Goal: Task Accomplishment & Management: Complete application form

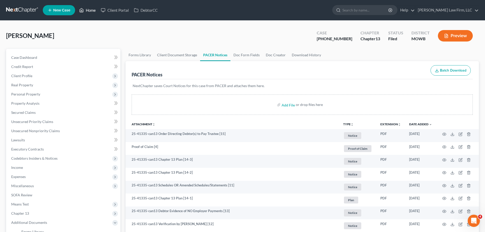
click at [86, 12] on link "Home" at bounding box center [88, 10] width 22 height 9
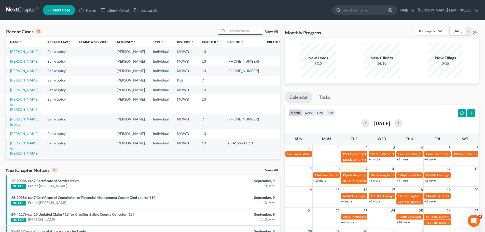
click at [242, 32] on input "search" at bounding box center [245, 30] width 36 height 7
type input "t"
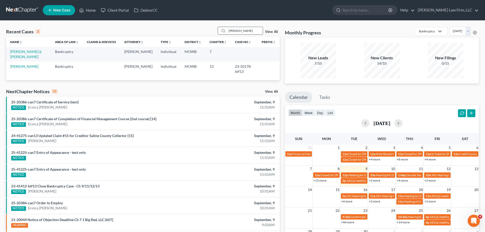
type input "[PERSON_NAME]"
click at [35, 49] on link "[PERSON_NAME] & [PERSON_NAME]" at bounding box center [26, 53] width 32 height 9
select select "0"
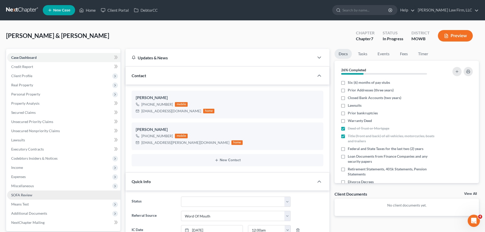
click at [30, 193] on span "SOFA Review" at bounding box center [21, 195] width 21 height 4
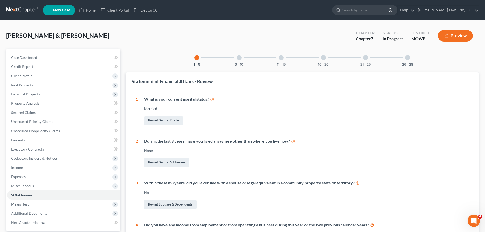
click at [410, 60] on div "26 - 28" at bounding box center [407, 57] width 17 height 17
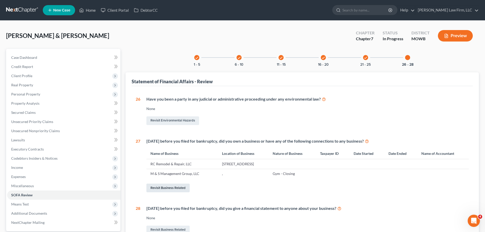
click at [167, 192] on link "Revisit Business Related" at bounding box center [167, 187] width 43 height 9
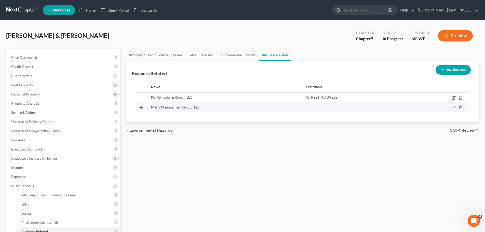
click at [454, 108] on icon "button" at bounding box center [453, 107] width 4 height 4
select select "member"
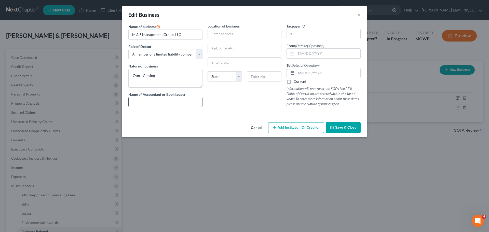
click at [174, 101] on input "text" at bounding box center [165, 102] width 74 height 10
type input "Cache Accounting"
click at [295, 35] on input "text" at bounding box center [324, 34] width 74 height 10
type input "[US_EMPLOYER_IDENTIFICATION_NUMBER]"
click at [343, 56] on input "text" at bounding box center [328, 54] width 64 height 10
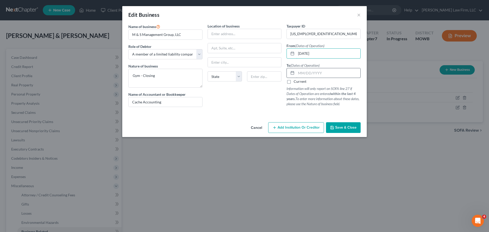
type input "[DATE]"
click at [325, 72] on input "text" at bounding box center [328, 73] width 64 height 10
type input "[DATE]"
click at [230, 35] on input "text" at bounding box center [245, 34] width 74 height 10
click at [350, 127] on span "Save & Close" at bounding box center [345, 127] width 21 height 4
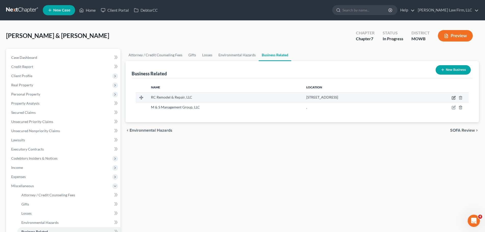
click at [455, 98] on icon "button" at bounding box center [453, 98] width 4 height 4
select select "sole_proprietor"
select select "26"
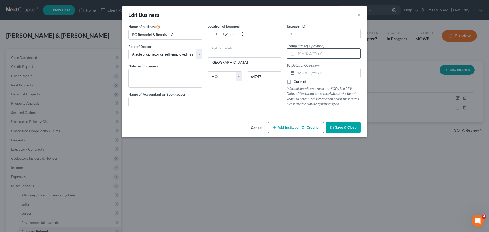
click at [335, 53] on input "text" at bounding box center [328, 54] width 64 height 10
type input "5/2015"
click at [179, 99] on input "text" at bounding box center [165, 102] width 74 height 10
type input "N/A"
click at [293, 82] on label "Current" at bounding box center [299, 81] width 13 height 5
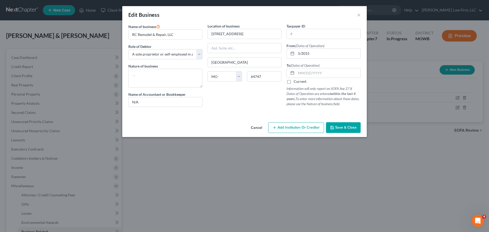
click at [295, 82] on input "Current" at bounding box center [296, 80] width 3 height 3
checkbox input "true"
drag, startPoint x: 341, startPoint y: 124, endPoint x: 190, endPoint y: 93, distance: 155.1
click at [190, 93] on div "Edit Business × Name of business * RC Remodel & Repair, LLC Role of Debtor * Se…" at bounding box center [244, 71] width 244 height 131
click at [155, 74] on textarea at bounding box center [165, 78] width 74 height 19
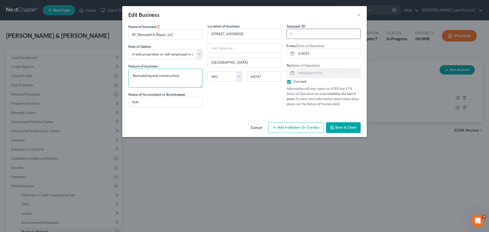
type textarea "Remodeling and construction"
click at [307, 36] on input "text" at bounding box center [324, 34] width 74 height 10
type input "[US_EMPLOYER_IDENTIFICATION_NUMBER]"
click at [348, 126] on span "Save & Close" at bounding box center [345, 127] width 21 height 4
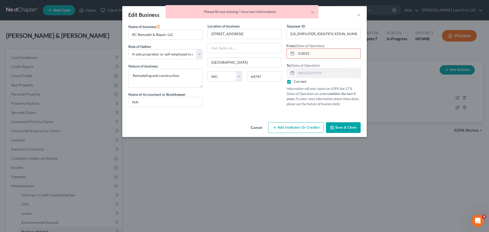
click at [298, 55] on input "5/2015" at bounding box center [328, 54] width 64 height 10
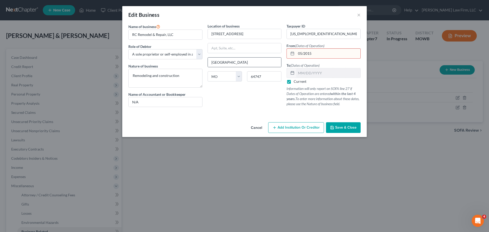
click at [346, 129] on span "Save & Close" at bounding box center [345, 127] width 21 height 4
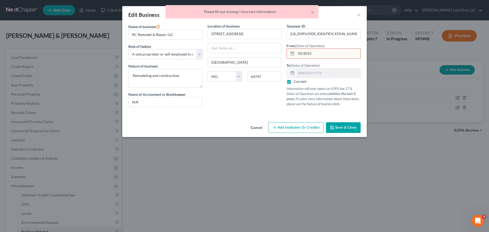
click at [304, 53] on input "05/2015" at bounding box center [328, 54] width 64 height 10
type input "[DATE]"
click at [346, 123] on button "Save & Close" at bounding box center [343, 127] width 35 height 11
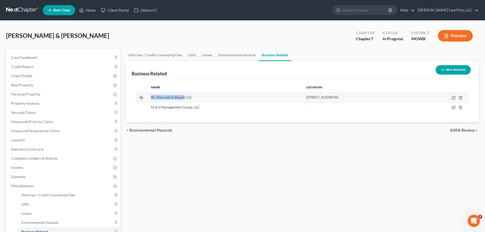
drag, startPoint x: 182, startPoint y: 97, endPoint x: 148, endPoint y: 97, distance: 33.3
click at [151, 97] on span "RC Remodel & Repair, LLC" at bounding box center [171, 97] width 41 height 4
copy span "RC Remodel & Repair"
click at [221, 99] on div "RC Remodel & Repair, LLC" at bounding box center [224, 97] width 147 height 5
click at [454, 97] on icon "button" at bounding box center [453, 98] width 4 height 4
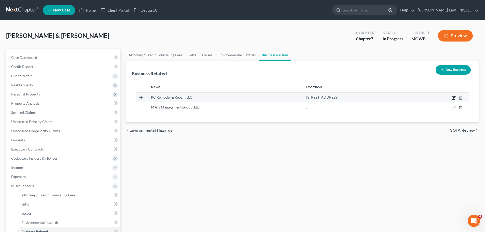
select select "sole_proprietor"
select select "26"
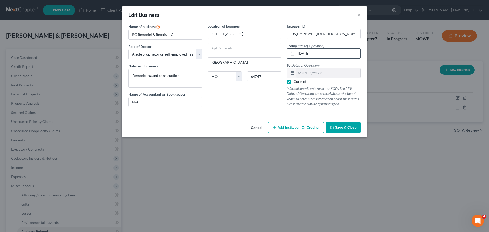
click at [307, 55] on input "[DATE]" at bounding box center [328, 54] width 64 height 10
type input "[DATE]"
click at [349, 125] on span "Save & Close" at bounding box center [345, 127] width 21 height 4
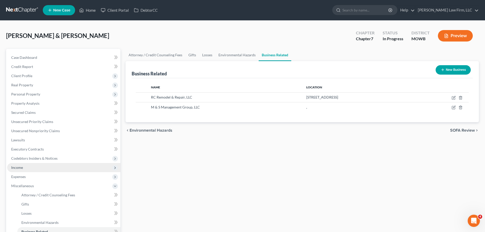
click at [35, 169] on span "Income" at bounding box center [63, 167] width 113 height 9
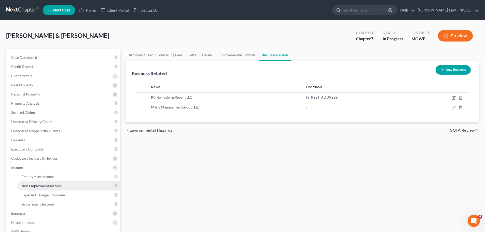
click at [52, 187] on span "Non Employment Income" at bounding box center [41, 185] width 40 height 4
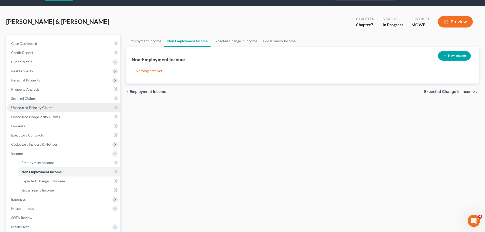
scroll to position [25, 0]
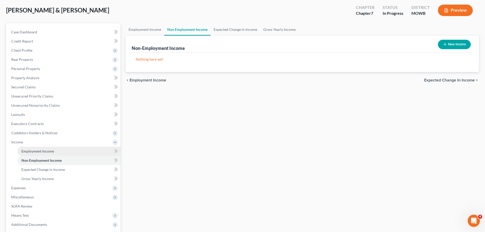
click at [46, 152] on span "Employment Income" at bounding box center [37, 151] width 33 height 4
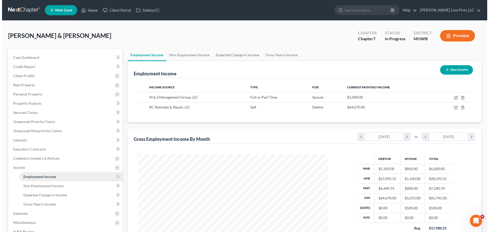
scroll to position [95, 200]
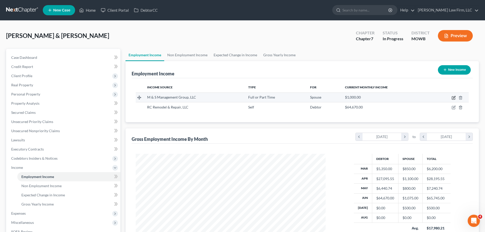
click at [453, 98] on icon "button" at bounding box center [453, 98] width 4 height 4
select select "0"
select select "26"
select select "1"
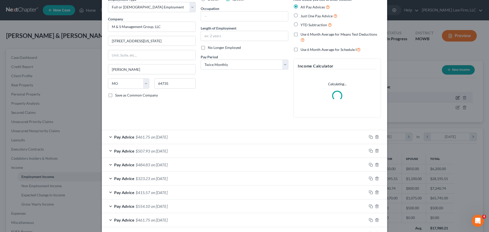
scroll to position [51, 0]
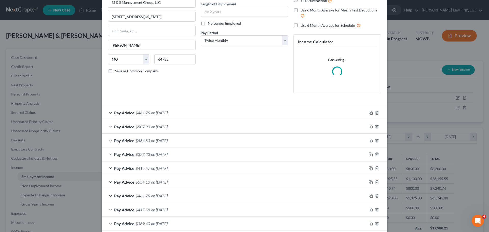
click at [193, 114] on div "Pay Advice $461.75 on [DATE]" at bounding box center [234, 112] width 265 height 13
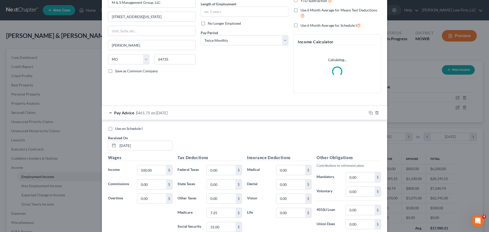
click at [193, 114] on div "Pay Advice $461.75 on [DATE]" at bounding box center [234, 112] width 265 height 13
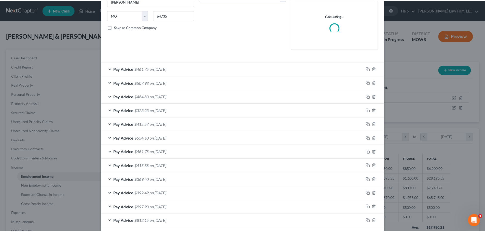
scroll to position [119, 0]
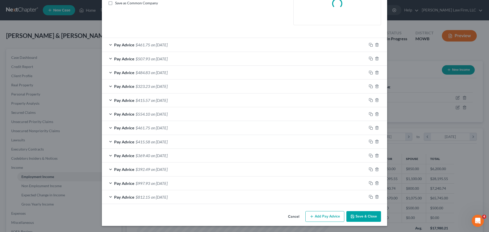
click at [356, 217] on button "Save & Close" at bounding box center [363, 216] width 35 height 11
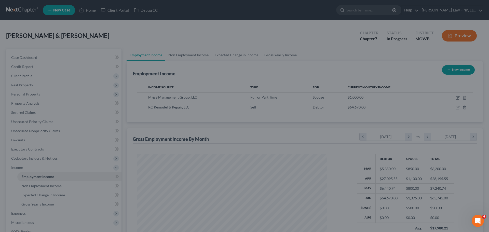
scroll to position [254347, 254242]
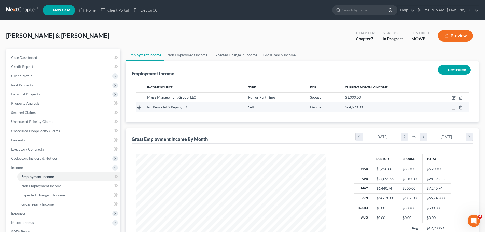
click at [453, 109] on icon "button" at bounding box center [453, 107] width 4 height 4
select select "1"
select select "26"
select select "0"
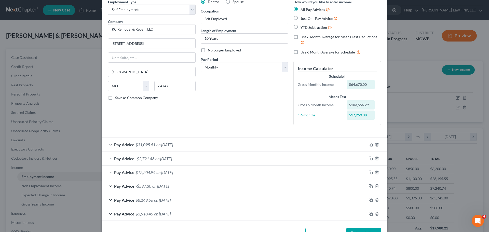
scroll to position [41, 0]
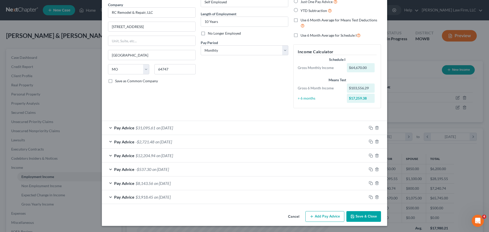
click at [331, 215] on button "Add Pay Advice" at bounding box center [324, 216] width 39 height 11
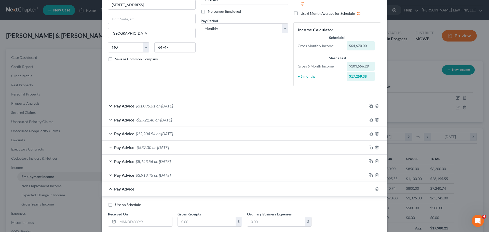
scroll to position [92, 0]
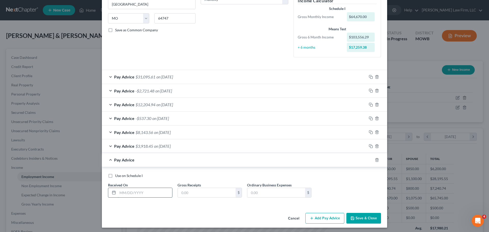
click at [148, 191] on input "text" at bounding box center [145, 193] width 54 height 10
type input "[DATE]"
type input "26,533.05"
click at [263, 192] on input "text" at bounding box center [276, 193] width 58 height 10
paste input "20005.4"
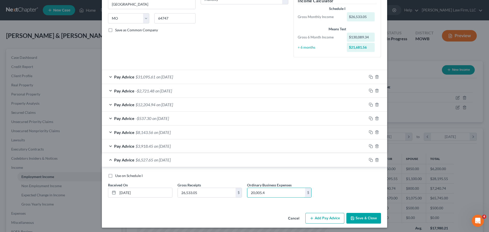
type input "20,005.4"
click at [321, 217] on button "Add Pay Advice" at bounding box center [324, 218] width 39 height 11
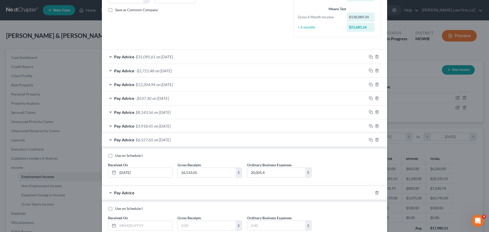
scroll to position [143, 0]
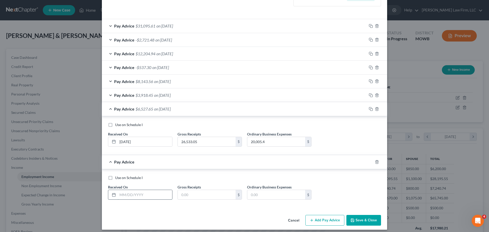
drag, startPoint x: 123, startPoint y: 194, endPoint x: 140, endPoint y: 191, distance: 17.0
click at [123, 194] on input "text" at bounding box center [145, 195] width 54 height 10
type input "[DATE]"
type input "25,850"
drag, startPoint x: 256, startPoint y: 196, endPoint x: 266, endPoint y: 189, distance: 11.9
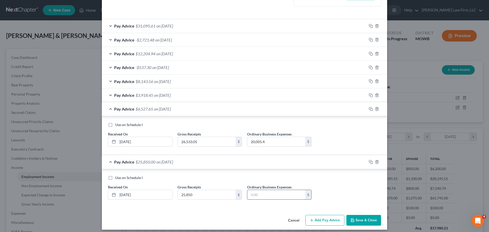
click at [256, 196] on input "text" at bounding box center [276, 195] width 58 height 10
click at [266, 191] on input "text" at bounding box center [276, 195] width 58 height 10
paste input "16915.72"
type input "16,915.72"
click at [323, 217] on button "Add Pay Advice" at bounding box center [324, 220] width 39 height 11
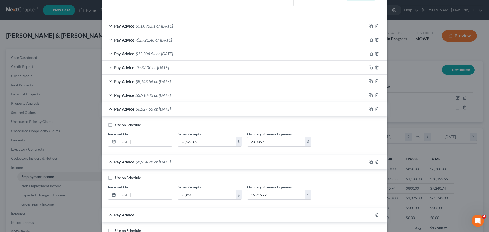
scroll to position [199, 0]
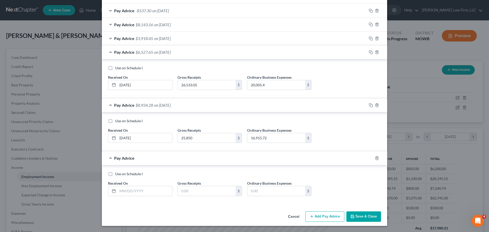
click at [362, 217] on button "Save & Close" at bounding box center [363, 216] width 35 height 11
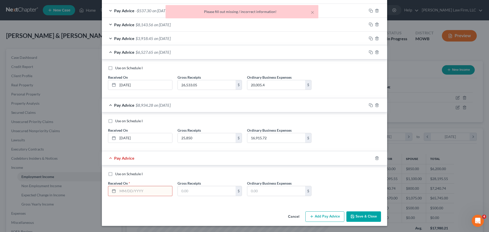
click at [149, 191] on input "text" at bounding box center [145, 191] width 54 height 10
click at [351, 178] on div "Use on Schedule I Received On * Gross Receipts $ Ordinary Business Expenses $" at bounding box center [244, 185] width 278 height 29
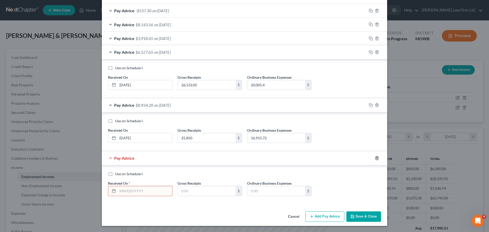
click at [375, 157] on icon "button" at bounding box center [377, 158] width 4 height 4
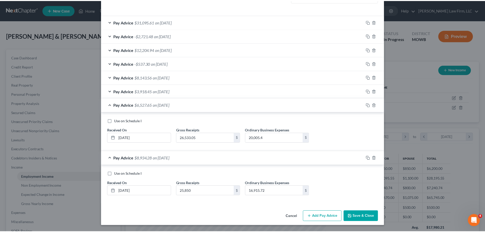
scroll to position [147, 0]
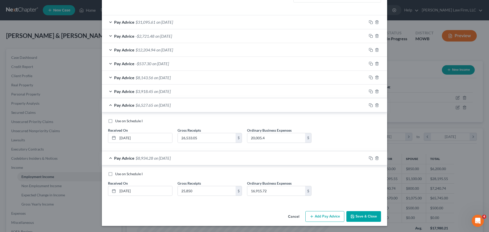
click at [360, 217] on button "Save & Close" at bounding box center [363, 216] width 35 height 11
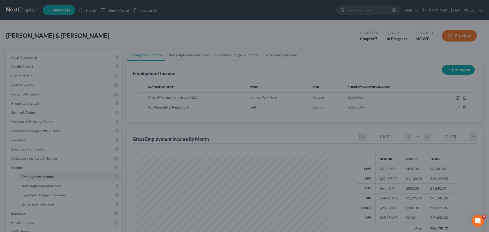
scroll to position [254347, 254242]
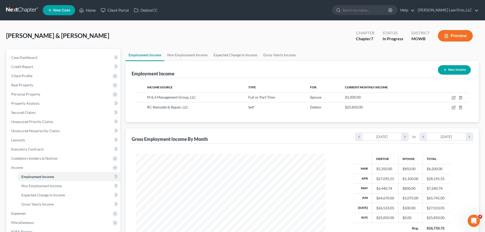
click at [463, 73] on button "New Income" at bounding box center [454, 69] width 33 height 9
select select "0"
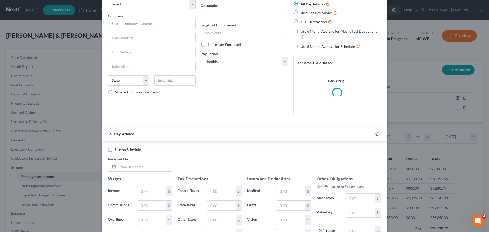
scroll to position [102, 0]
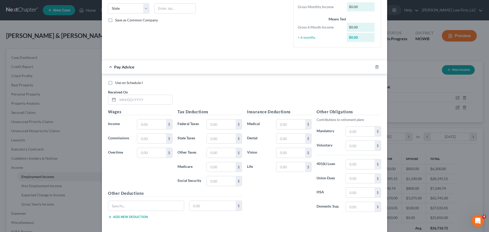
click at [145, 199] on div "Other Deductions $ Add new deduction" at bounding box center [174, 206] width 139 height 33
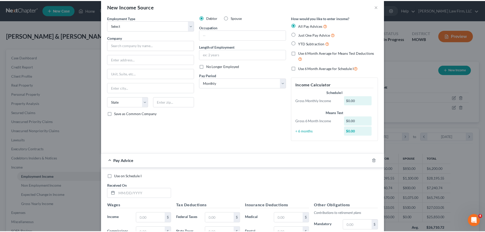
scroll to position [0, 0]
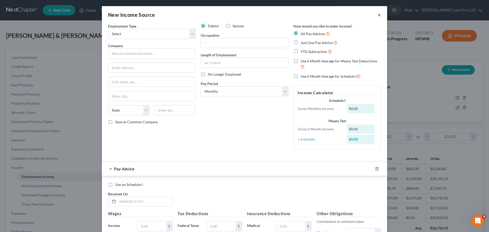
click at [377, 12] on button "×" at bounding box center [379, 15] width 4 height 6
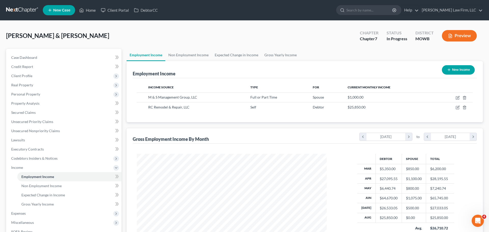
scroll to position [254347, 254242]
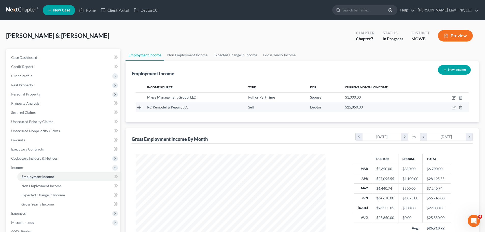
click at [455, 106] on icon "button" at bounding box center [453, 107] width 4 height 4
select select "1"
select select "26"
select select "0"
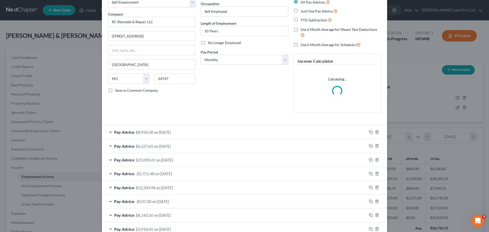
scroll to position [63, 0]
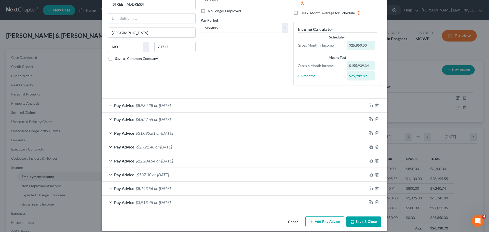
click at [326, 219] on button "Add Pay Advice" at bounding box center [324, 221] width 39 height 11
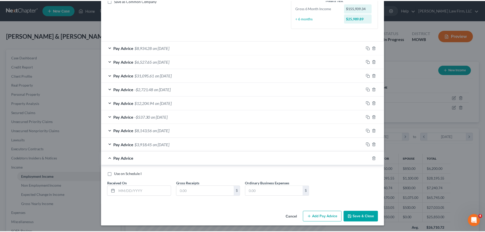
scroll to position [121, 0]
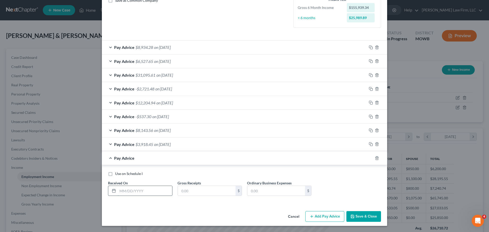
click at [151, 190] on input "text" at bounding box center [145, 191] width 54 height 10
type input "[DATE]"
type input "20,430"
drag, startPoint x: 275, startPoint y: 190, endPoint x: 358, endPoint y: 206, distance: 84.3
click at [275, 190] on input "text" at bounding box center [276, 191] width 58 height 10
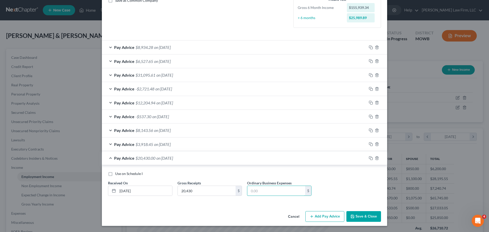
paste input "13902.35"
type input "13,902.35"
click at [365, 216] on button "Save & Close" at bounding box center [363, 216] width 35 height 11
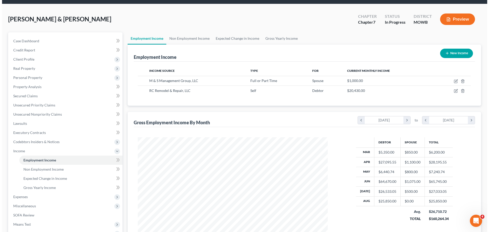
scroll to position [25, 0]
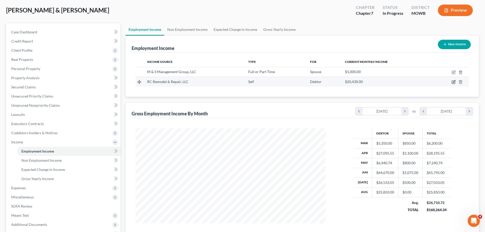
click at [453, 82] on icon "button" at bounding box center [453, 82] width 4 height 4
select select "1"
select select "26"
select select "0"
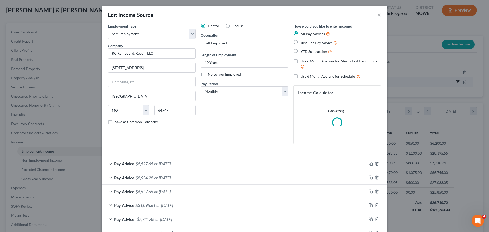
scroll to position [96, 202]
click at [300, 77] on label "Use 6 Month Average for Schedule I" at bounding box center [330, 76] width 60 height 6
click at [302, 77] on input "Use 6 Month Average for Schedule I" at bounding box center [303, 74] width 3 height 3
checkbox input "true"
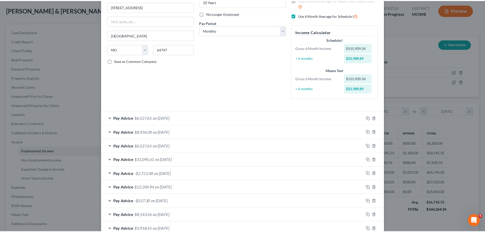
scroll to position [93, 0]
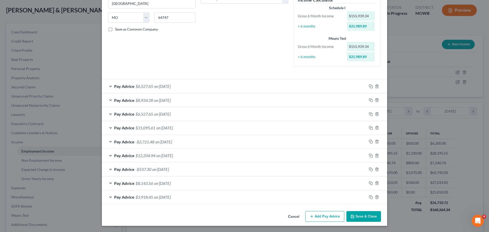
click at [366, 218] on button "Save & Close" at bounding box center [363, 216] width 35 height 11
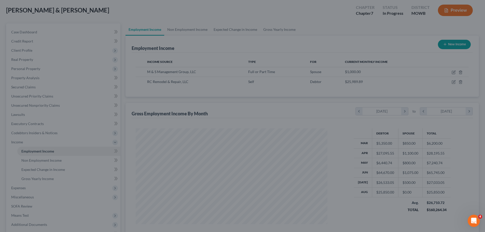
scroll to position [254347, 254242]
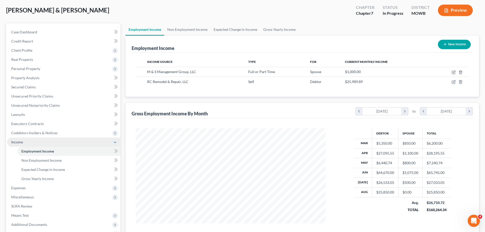
click at [25, 141] on span "Income" at bounding box center [63, 141] width 113 height 9
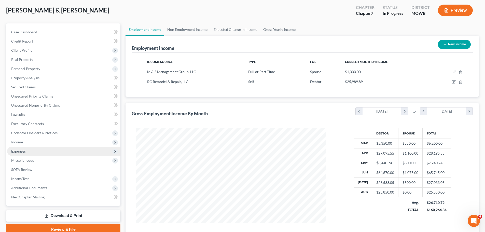
scroll to position [51, 0]
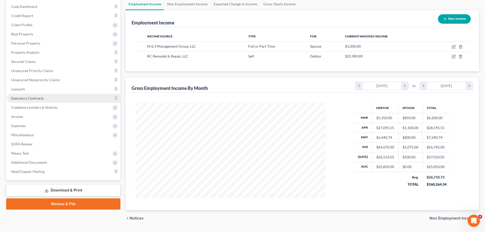
click at [37, 99] on span "Executory Contracts" at bounding box center [27, 98] width 33 height 4
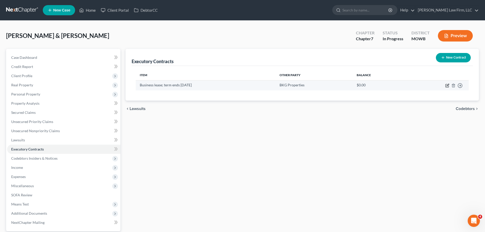
click at [448, 86] on icon "button" at bounding box center [447, 85] width 4 height 4
select select "3"
select select "2"
select select "0"
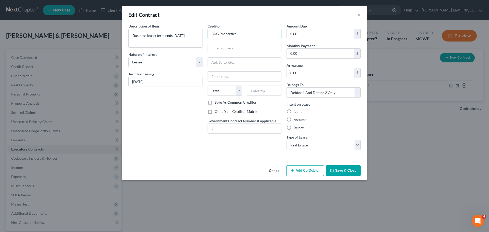
drag, startPoint x: 214, startPoint y: 35, endPoint x: 207, endPoint y: 34, distance: 6.7
click at [207, 34] on input "BKG Properties" at bounding box center [244, 34] width 74 height 10
type input "TKG Properties"
click at [225, 49] on input "text" at bounding box center [245, 48] width 74 height 10
type input "[STREET_ADDRESS]"
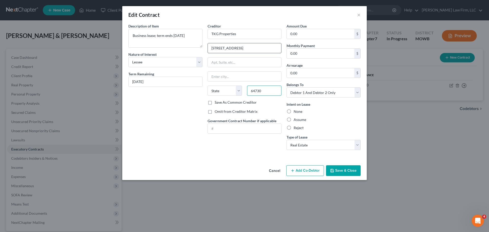
type input "64730"
type input "[PERSON_NAME]"
select select "26"
click at [293, 128] on label "Reject" at bounding box center [298, 127] width 10 height 5
click at [295, 128] on input "Reject" at bounding box center [296, 126] width 3 height 3
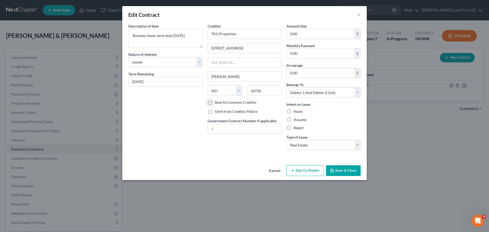
radio input "true"
click at [355, 172] on button "Save & Close" at bounding box center [343, 170] width 35 height 11
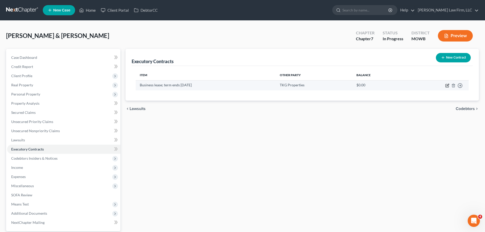
click at [448, 85] on icon "button" at bounding box center [447, 85] width 4 height 4
select select "3"
select select "26"
select select "2"
select select "0"
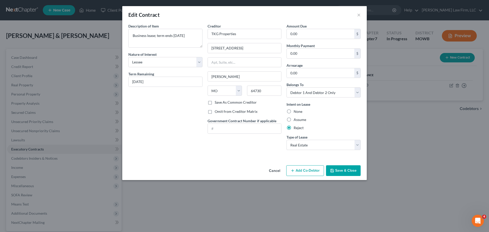
click at [343, 173] on button "Save & Close" at bounding box center [343, 170] width 35 height 11
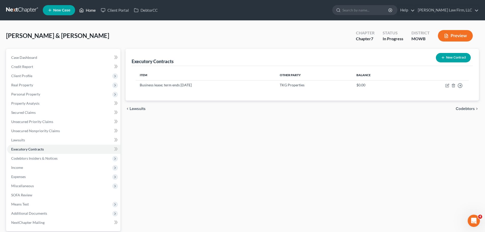
click at [92, 9] on link "Home" at bounding box center [88, 10] width 22 height 9
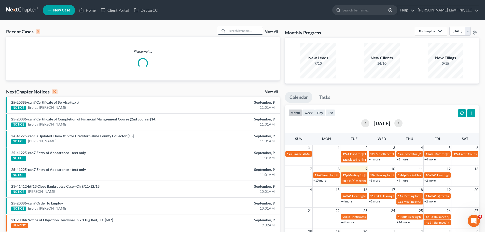
click at [239, 33] on input "search" at bounding box center [245, 30] width 36 height 7
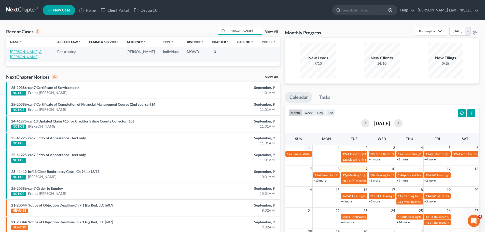
type input "[PERSON_NAME]"
click at [37, 52] on link "[PERSON_NAME] & [PERSON_NAME]" at bounding box center [26, 53] width 32 height 9
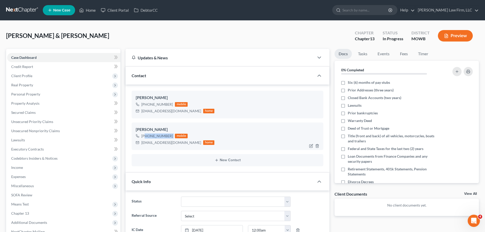
drag, startPoint x: 172, startPoint y: 136, endPoint x: 145, endPoint y: 136, distance: 27.5
click at [145, 136] on div "[PHONE_NUMBER] mobile" at bounding box center [175, 136] width 79 height 7
copy div "[PHONE_NUMBER]"
